Goal: Task Accomplishment & Management: Complete application form

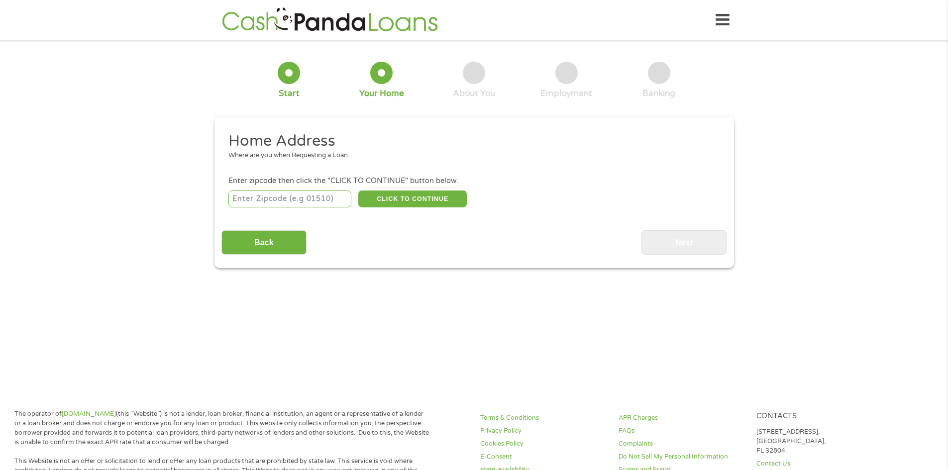
click at [303, 203] on input "number" at bounding box center [289, 199] width 123 height 17
type input "54935"
click at [412, 202] on button "CLICK TO CONTINUE" at bounding box center [412, 199] width 108 height 17
type input "54935"
type input "Fond Du Lac"
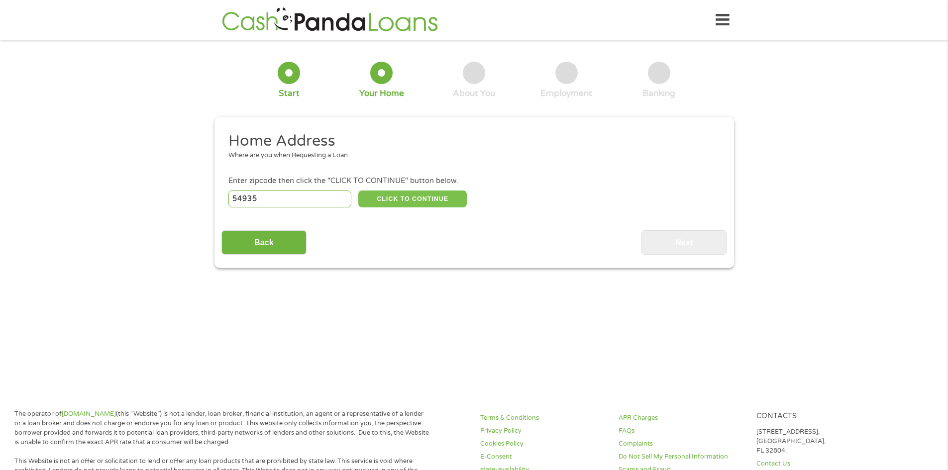
select select "[US_STATE]"
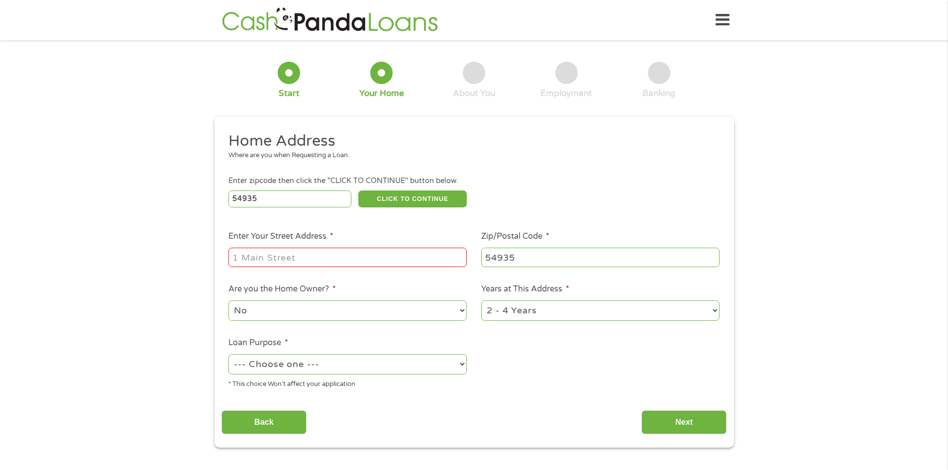
click at [377, 250] on input "Enter Your Street Address *" at bounding box center [347, 257] width 238 height 19
type input "[STREET_ADDRESS]"
click at [328, 367] on select "--- Choose one --- Pay Bills Debt Consolidation Home Improvement Major Purchase…" at bounding box center [347, 364] width 238 height 20
select select "shorttermcash"
click at [228, 354] on select "--- Choose one --- Pay Bills Debt Consolidation Home Improvement Major Purchase…" at bounding box center [347, 364] width 238 height 20
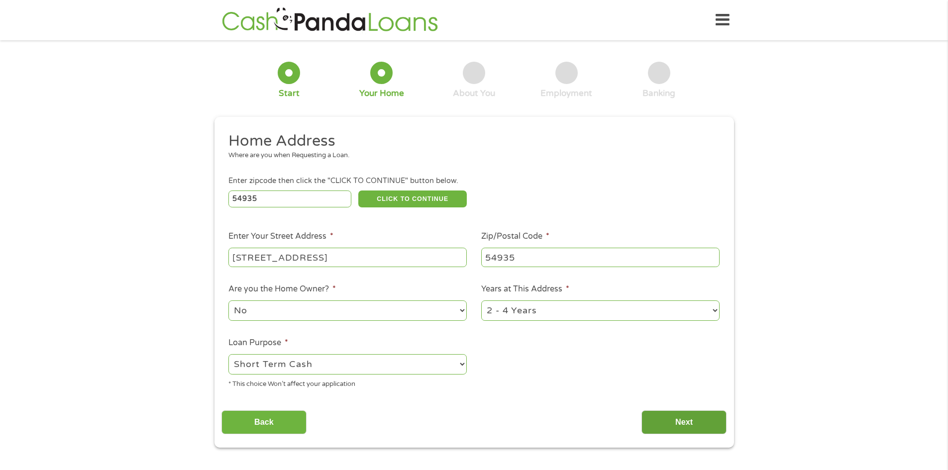
click at [670, 432] on input "Next" at bounding box center [684, 423] width 85 height 24
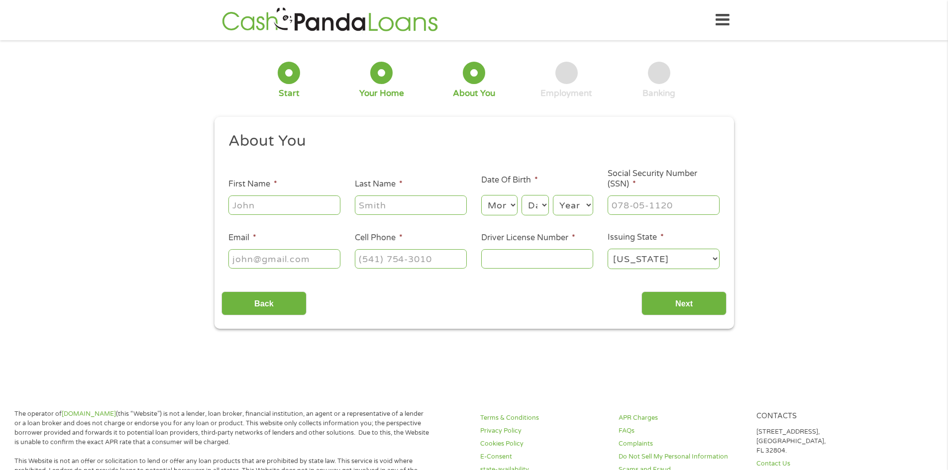
click at [290, 208] on input "First Name *" at bounding box center [284, 205] width 112 height 19
type input "[PERSON_NAME]"
type input "[EMAIL_ADDRESS][DOMAIN_NAME]"
type input "[PHONE_NUMBER]"
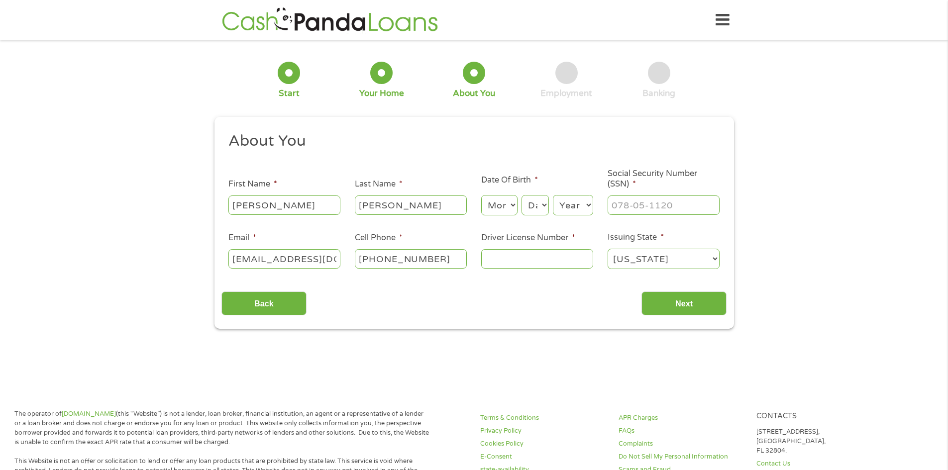
click at [503, 206] on select "Month 1 2 3 4 5 6 7 8 9 10 11 12" at bounding box center [499, 205] width 36 height 20
select select "11"
click at [481, 195] on select "Month 1 2 3 4 5 6 7 8 9 10 11 12" at bounding box center [499, 205] width 36 height 20
select select "25"
select select "1979"
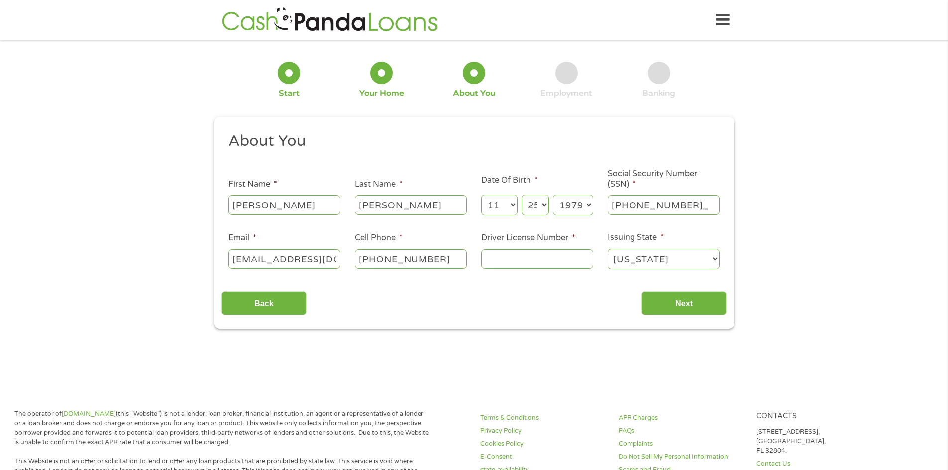
type input "399-84-8295"
type input "[PHONE_NUMBER]"
type input "k5324797942500"
click at [678, 301] on input "Next" at bounding box center [684, 304] width 85 height 24
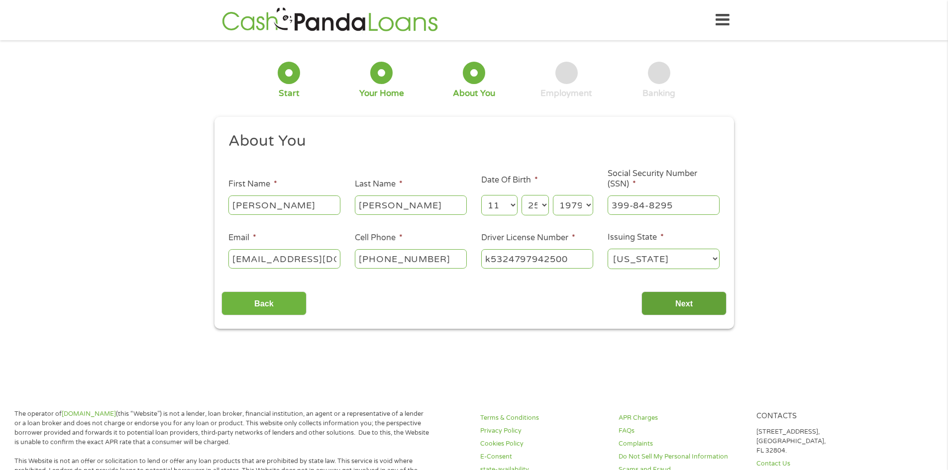
click at [685, 307] on input "Next" at bounding box center [684, 304] width 85 height 24
click at [665, 295] on input "Next" at bounding box center [684, 304] width 85 height 24
click at [665, 317] on div "This field is hidden when viewing the form gclid EAIaIQobChMIxLyq6oqJkAMV3jcIBR…" at bounding box center [475, 223] width 520 height 213
click at [666, 310] on input "Next" at bounding box center [684, 304] width 85 height 24
click at [664, 302] on input "Next" at bounding box center [684, 304] width 85 height 24
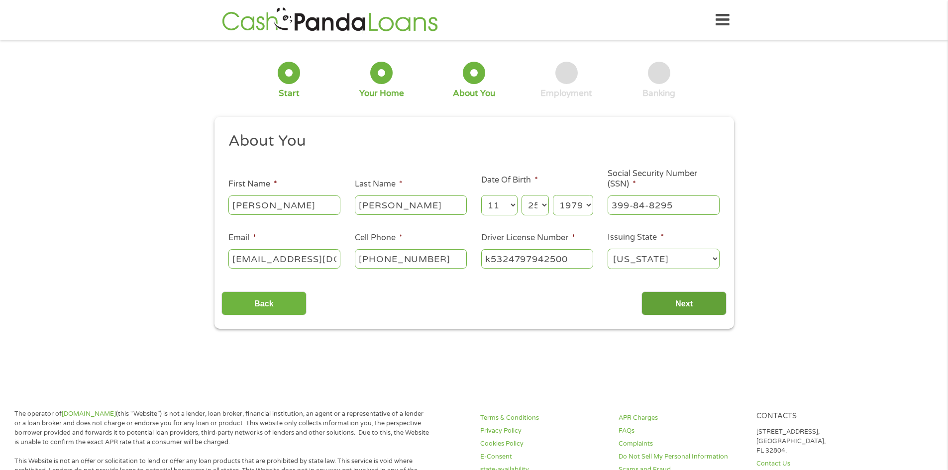
click at [664, 302] on input "Next" at bounding box center [684, 304] width 85 height 24
click at [334, 206] on input "[PERSON_NAME]" at bounding box center [284, 205] width 112 height 19
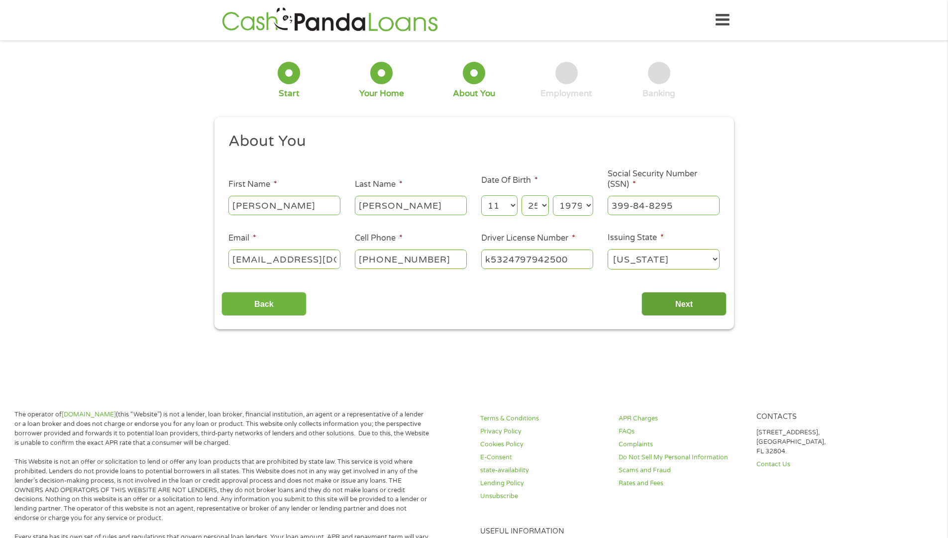
click at [704, 301] on input "Next" at bounding box center [684, 304] width 85 height 24
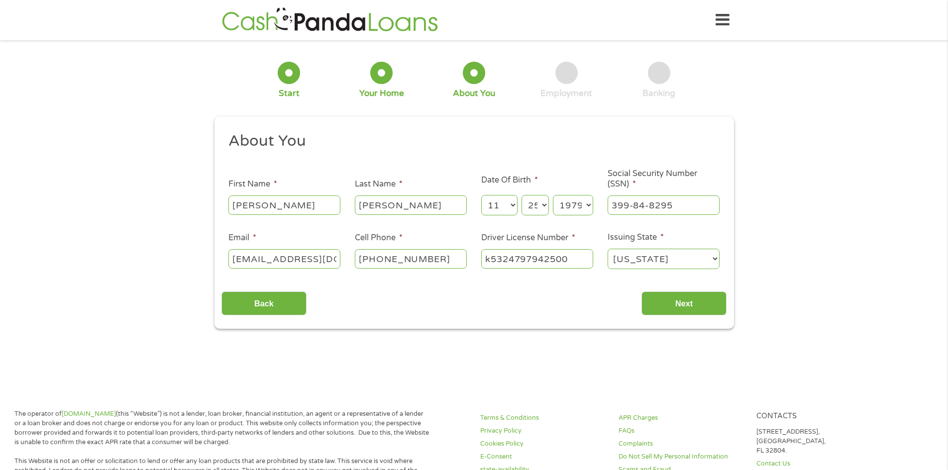
click at [422, 212] on input "[PERSON_NAME]" at bounding box center [411, 205] width 112 height 19
type input "[PERSON_NAME]"
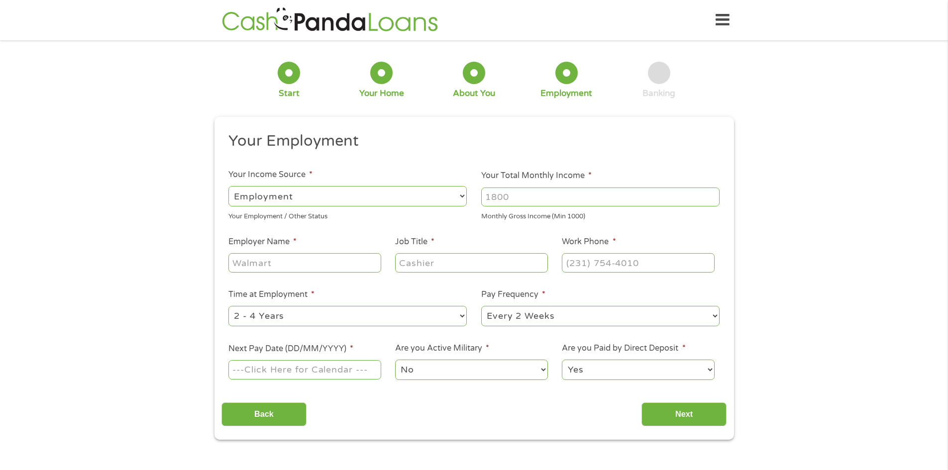
click at [327, 201] on select "--- Choose one --- Employment [DEMOGRAPHIC_DATA] Benefits" at bounding box center [347, 196] width 238 height 20
click at [228, 186] on select "--- Choose one --- Employment [DEMOGRAPHIC_DATA] Benefits" at bounding box center [347, 196] width 238 height 20
drag, startPoint x: 617, startPoint y: 199, endPoint x: 610, endPoint y: 199, distance: 7.0
click at [610, 199] on input "Your Total Monthly Income *" at bounding box center [600, 197] width 238 height 19
type input "15000"
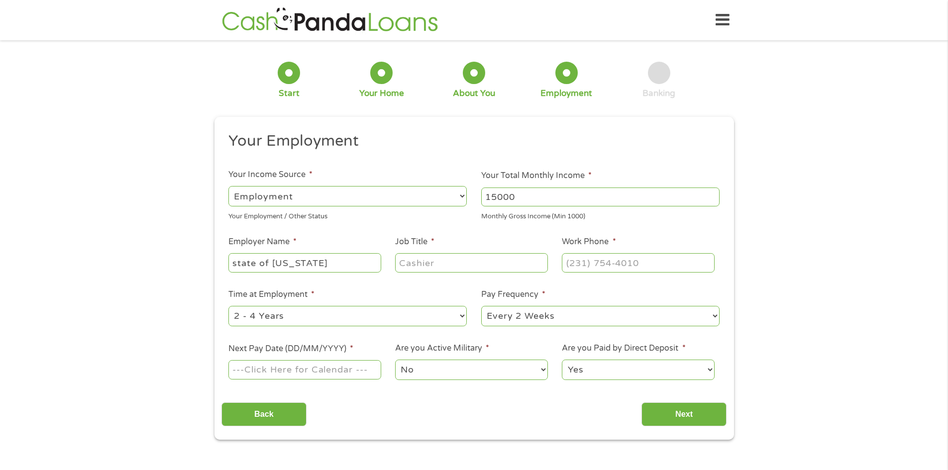
type input "state of [US_STATE]"
type input "segreant"
type input "[PHONE_NUMBER]"
select select "60months"
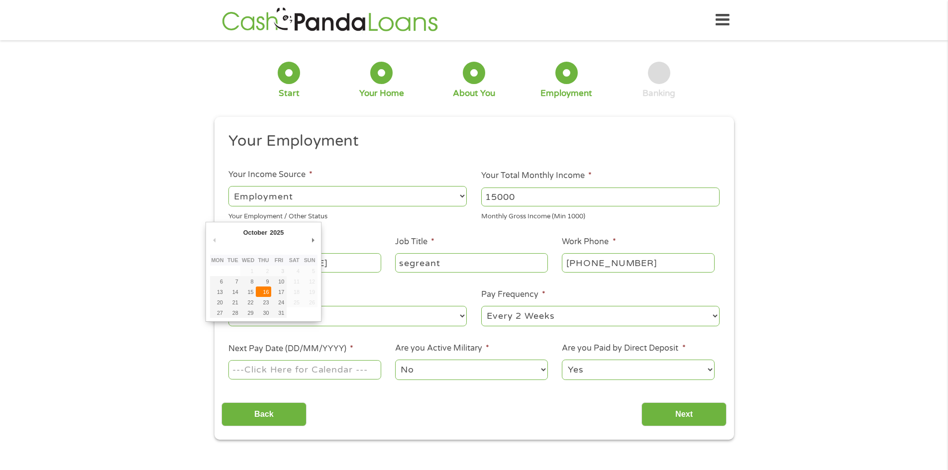
type input "[DATE]"
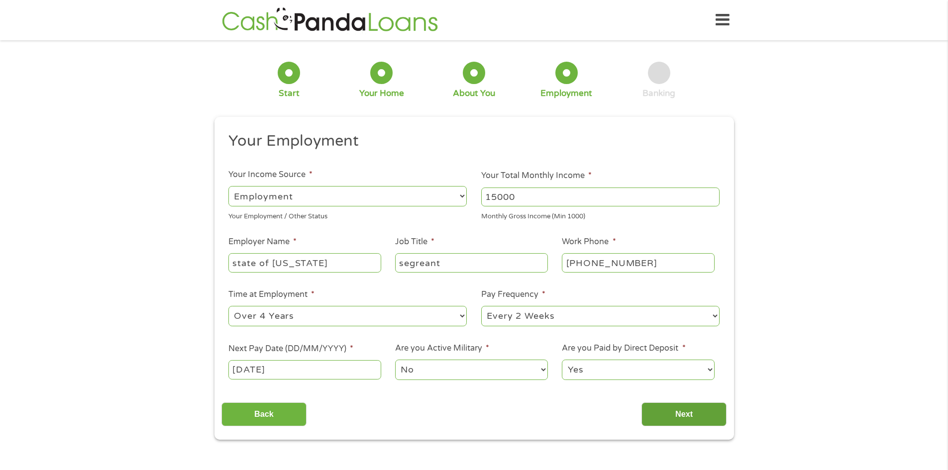
drag, startPoint x: 695, startPoint y: 415, endPoint x: 666, endPoint y: 402, distance: 31.6
click at [695, 417] on input "Next" at bounding box center [684, 415] width 85 height 24
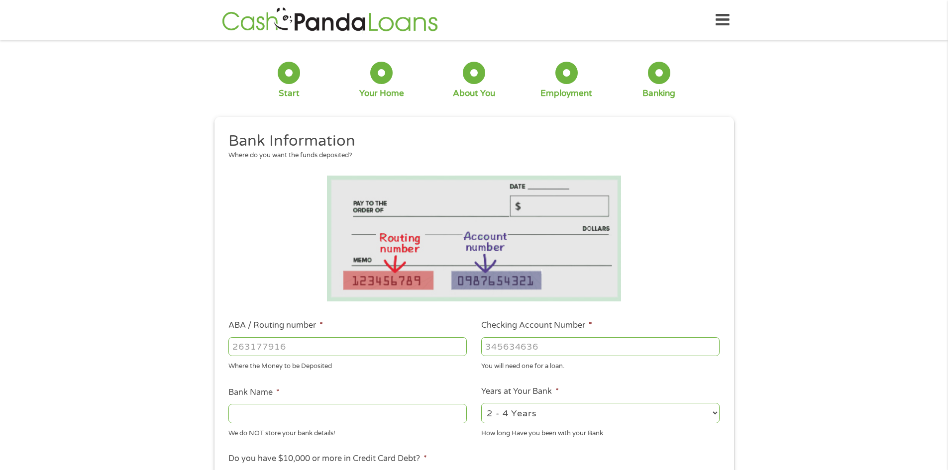
drag, startPoint x: 349, startPoint y: 348, endPoint x: 51, endPoint y: 74, distance: 405.1
click at [341, 340] on input "ABA / Routing number *" at bounding box center [347, 346] width 238 height 19
type input "275977450"
type input "FOND DU LAC CREDIT UNION"
type input "275977450"
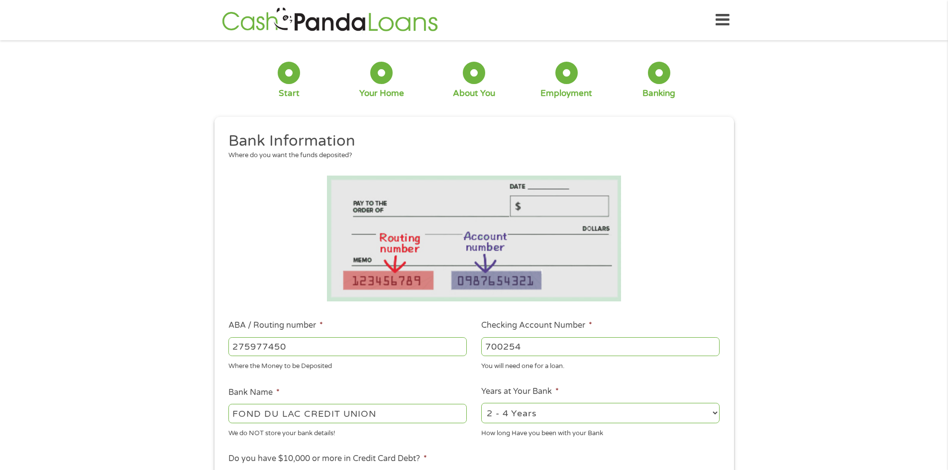
type input "700254"
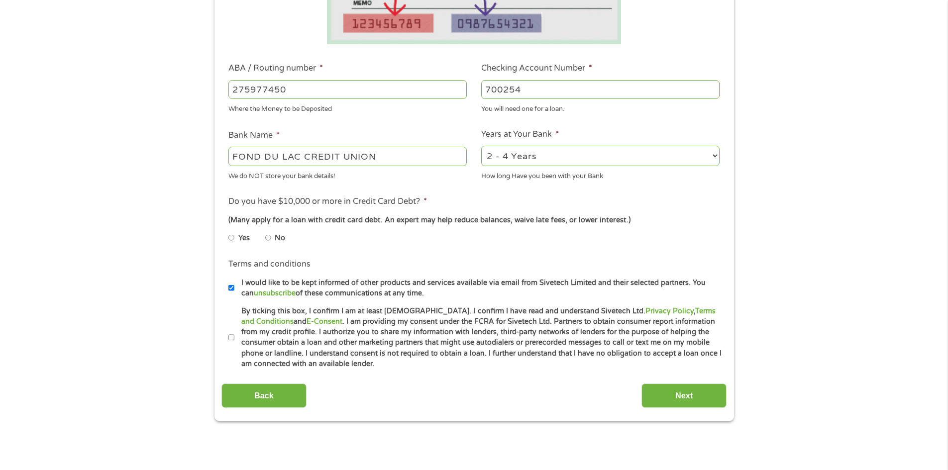
scroll to position [260, 0]
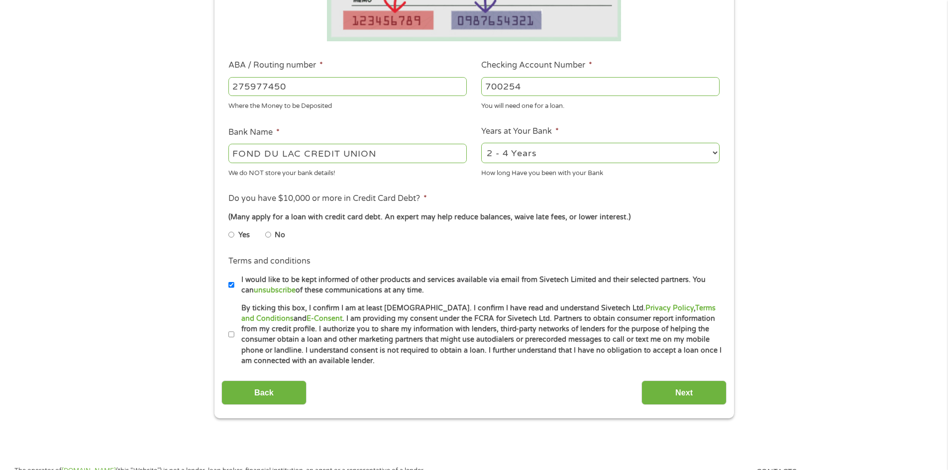
click at [267, 232] on input "No" at bounding box center [268, 235] width 6 height 16
radio input "true"
click at [230, 334] on input "By ticking this box, I confirm I am at least [DEMOGRAPHIC_DATA]. I confirm I ha…" at bounding box center [231, 335] width 6 height 16
checkbox input "true"
click at [691, 396] on input "Next" at bounding box center [684, 393] width 85 height 24
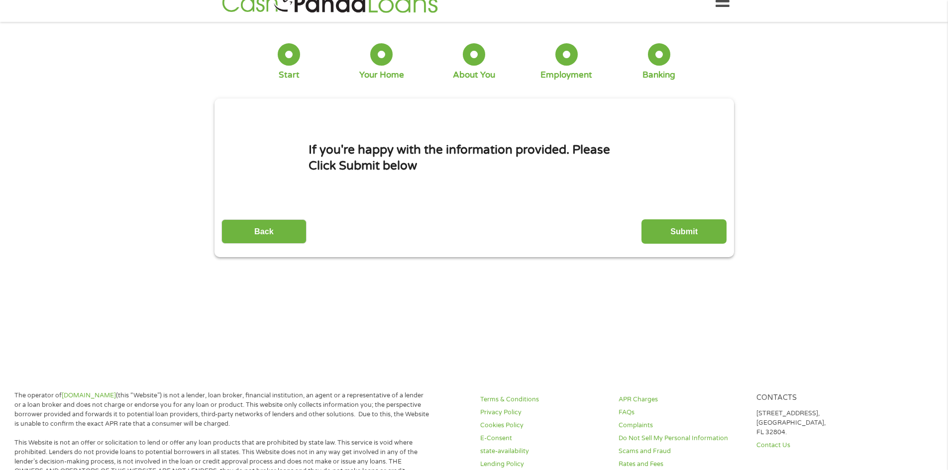
scroll to position [0, 0]
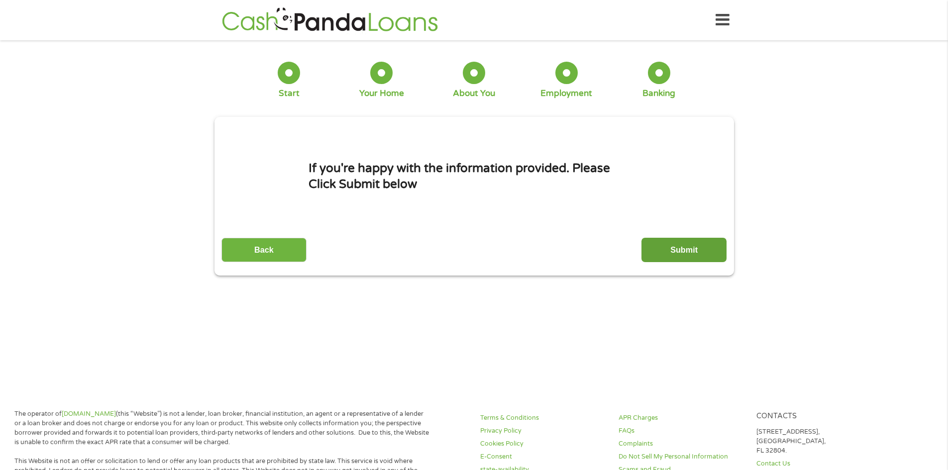
click at [705, 261] on input "Submit" at bounding box center [684, 250] width 85 height 24
